Goal: Information Seeking & Learning: Learn about a topic

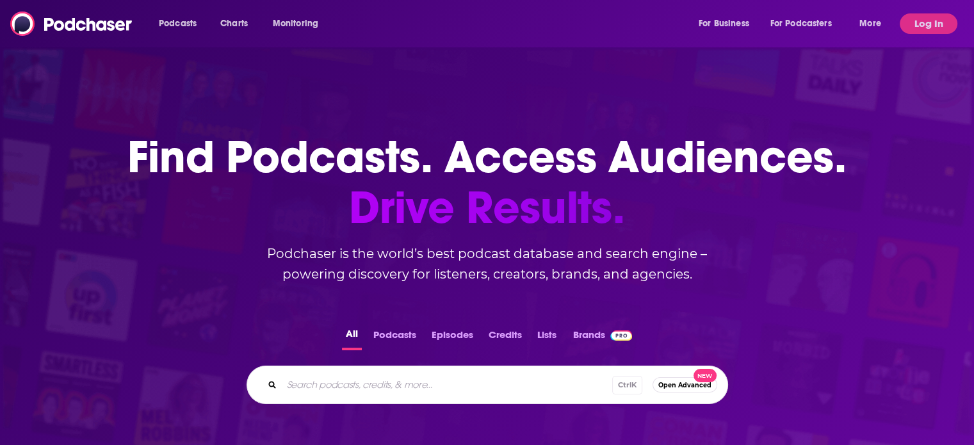
click at [446, 31] on div "Podcasts Charts Monitoring For Business For Podcasters More" at bounding box center [521, 23] width 743 height 20
click at [430, 382] on input "Search podcasts, credits, & more..." at bounding box center [467, 385] width 371 height 20
type input "farming"
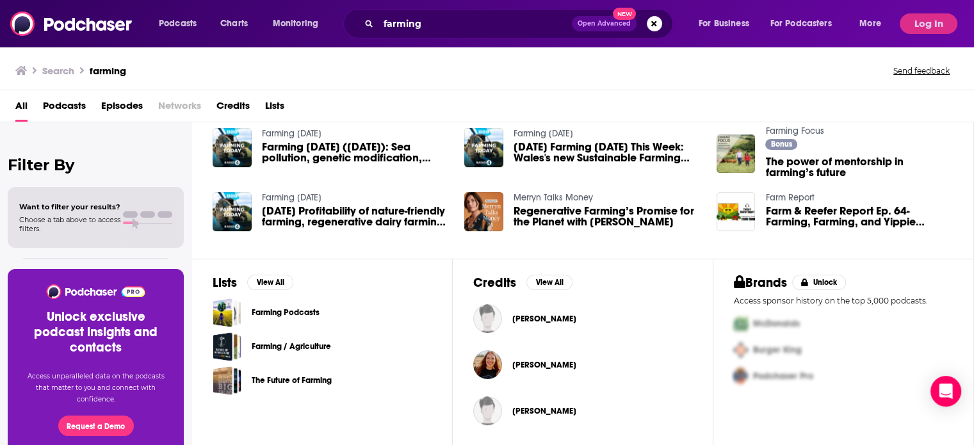
scroll to position [20, 0]
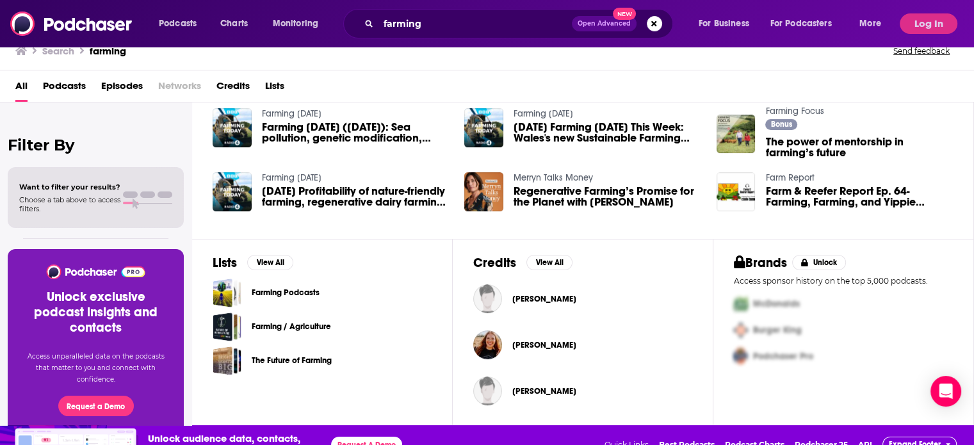
click at [295, 306] on div "Farming Podcasts Farming / Agriculture The Future of Farming" at bounding box center [322, 327] width 219 height 97
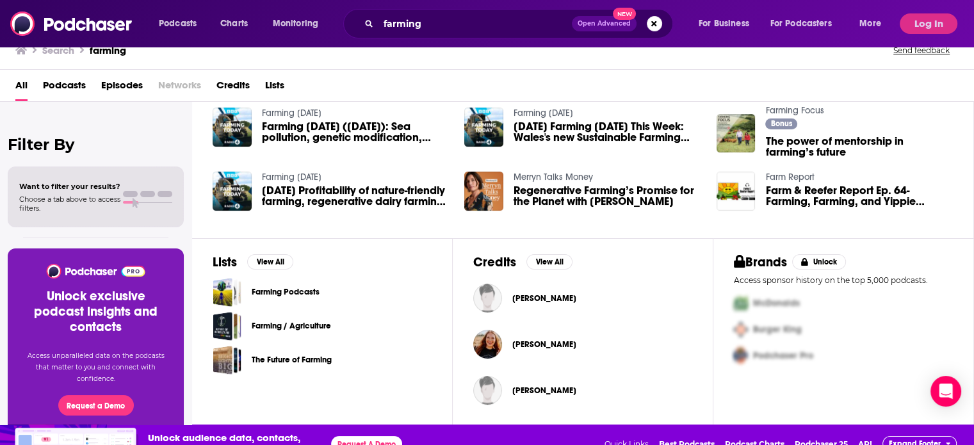
click at [289, 345] on div "Podcasts Charts Monitoring farming Open Advanced New For Business For Podcaster…" at bounding box center [487, 221] width 974 height 483
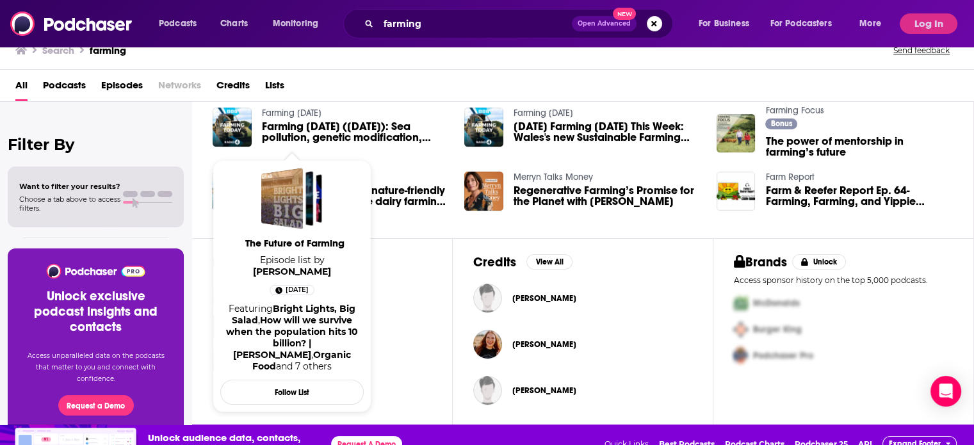
click at [405, 327] on div "Farming / Agriculture" at bounding box center [322, 326] width 219 height 29
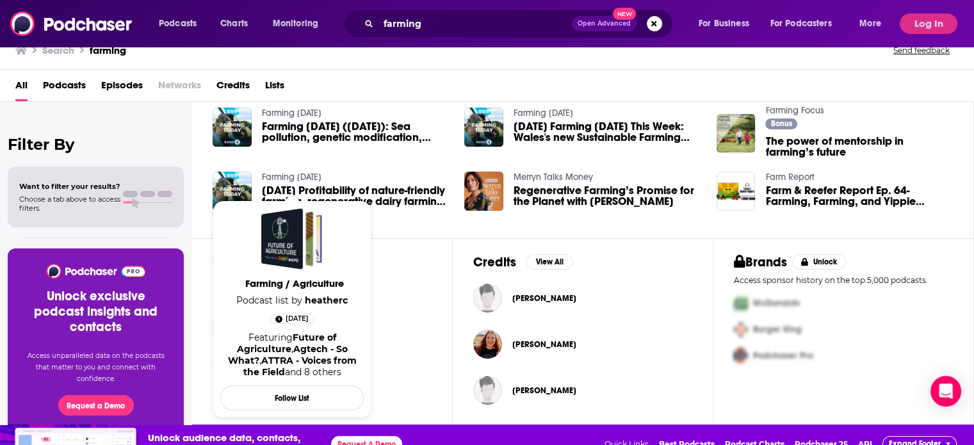
click at [306, 279] on span "Farming / Agriculture" at bounding box center [294, 283] width 143 height 12
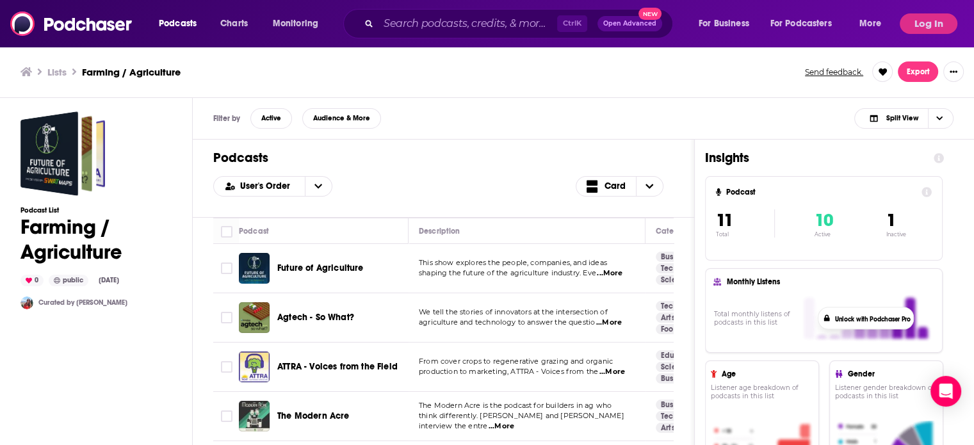
drag, startPoint x: 330, startPoint y: 307, endPoint x: 321, endPoint y: 310, distance: 10.1
click at [321, 310] on div "Agtech - So What?" at bounding box center [343, 317] width 133 height 31
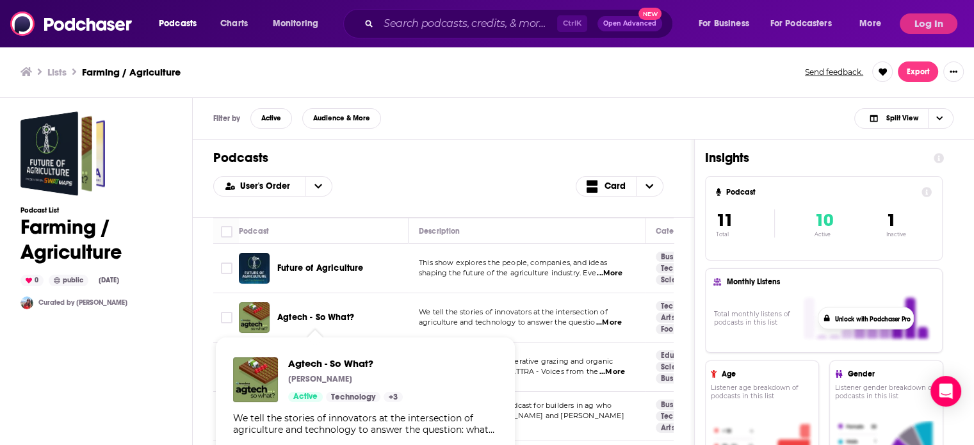
click at [305, 314] on span "Agtech - So What?" at bounding box center [315, 317] width 77 height 11
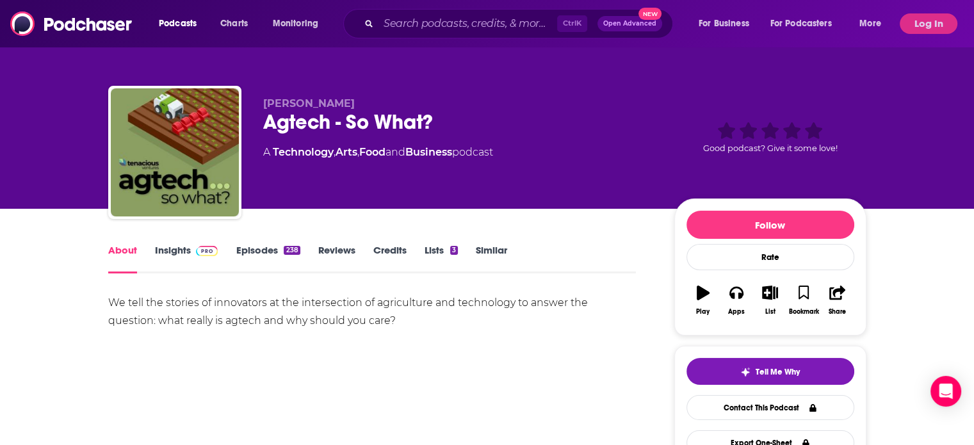
click at [192, 255] on link "Insights" at bounding box center [186, 258] width 63 height 29
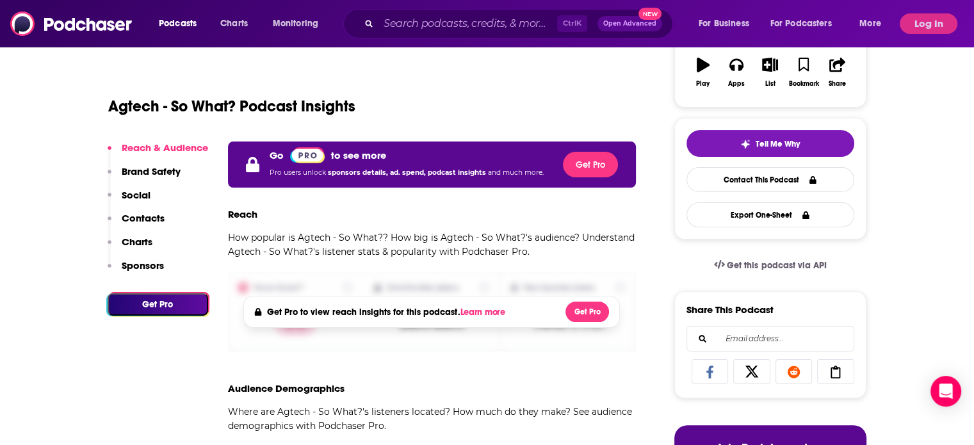
scroll to position [230, 0]
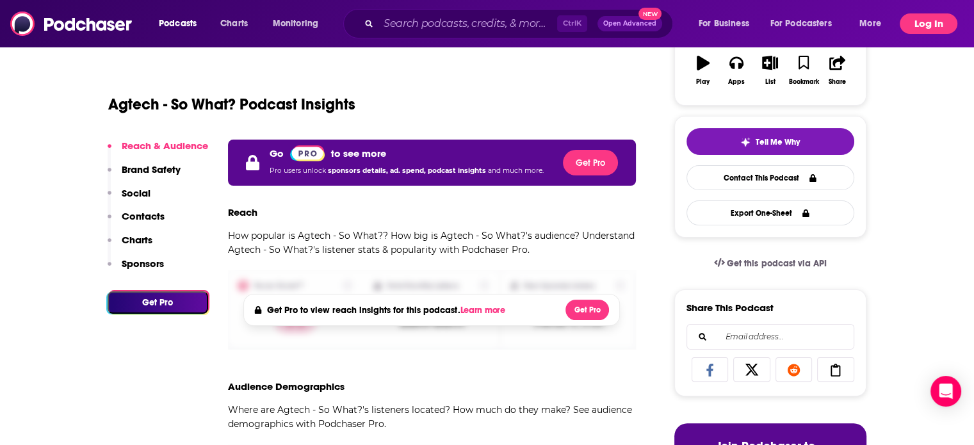
click at [953, 24] on button "Log In" at bounding box center [929, 23] width 58 height 20
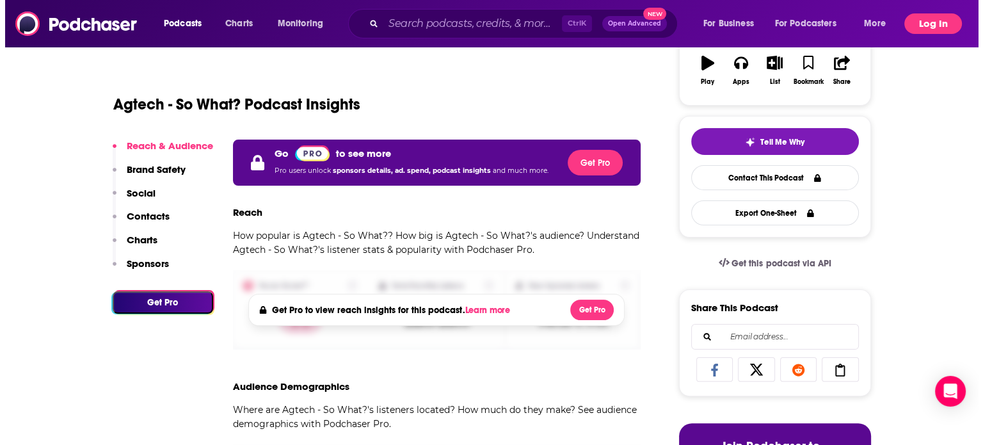
scroll to position [0, 0]
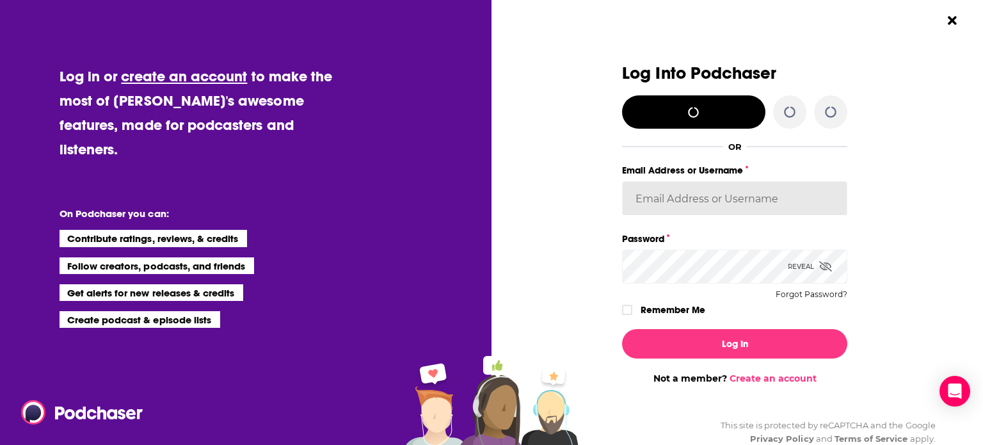
type input "carly.oliver@zenogroup.com"
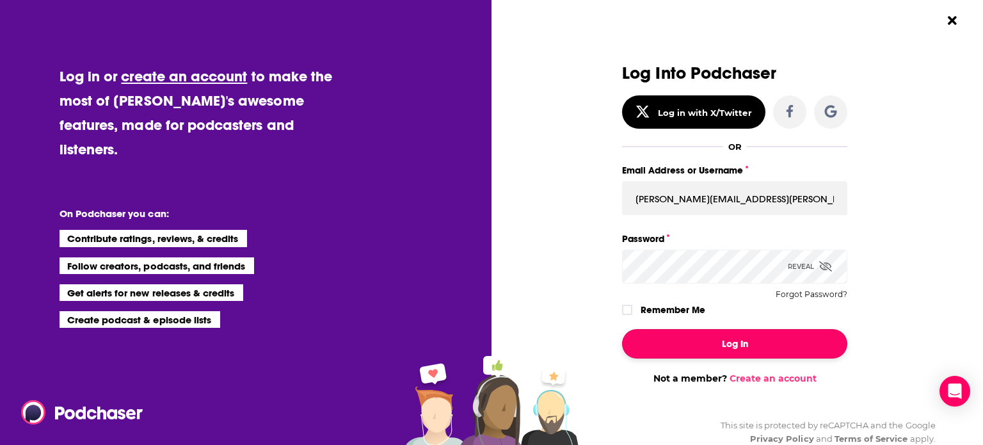
click at [727, 344] on button "Log In" at bounding box center [734, 343] width 225 height 29
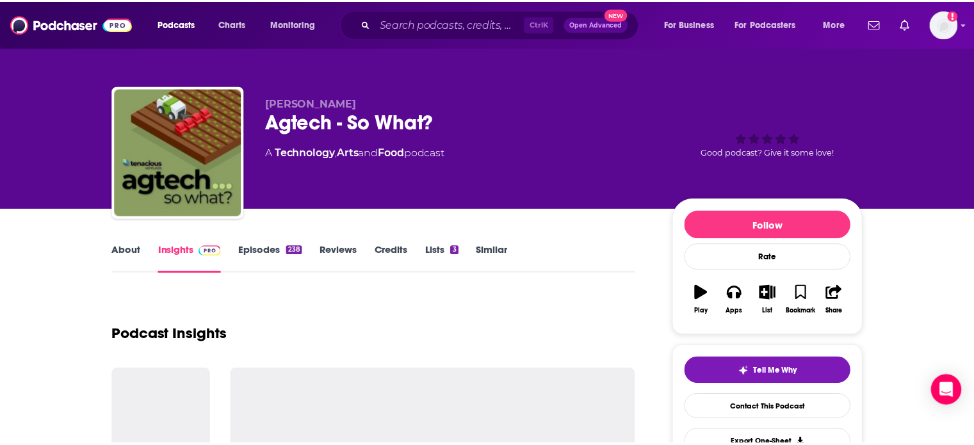
scroll to position [230, 0]
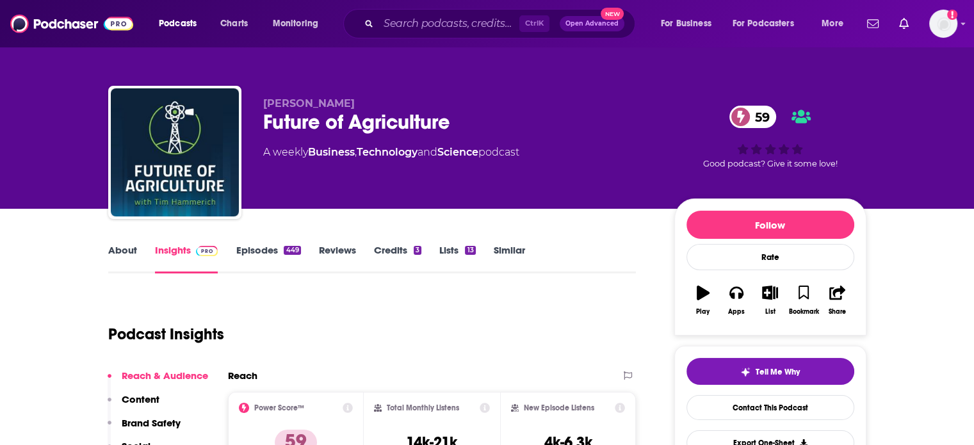
click at [484, 321] on div "Podcast Insights" at bounding box center [367, 326] width 518 height 65
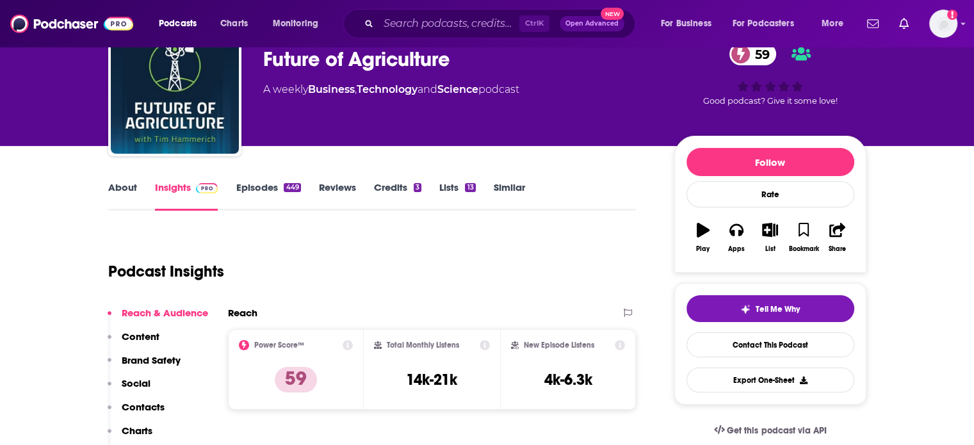
scroll to position [10, 0]
